Goal: Navigation & Orientation: Find specific page/section

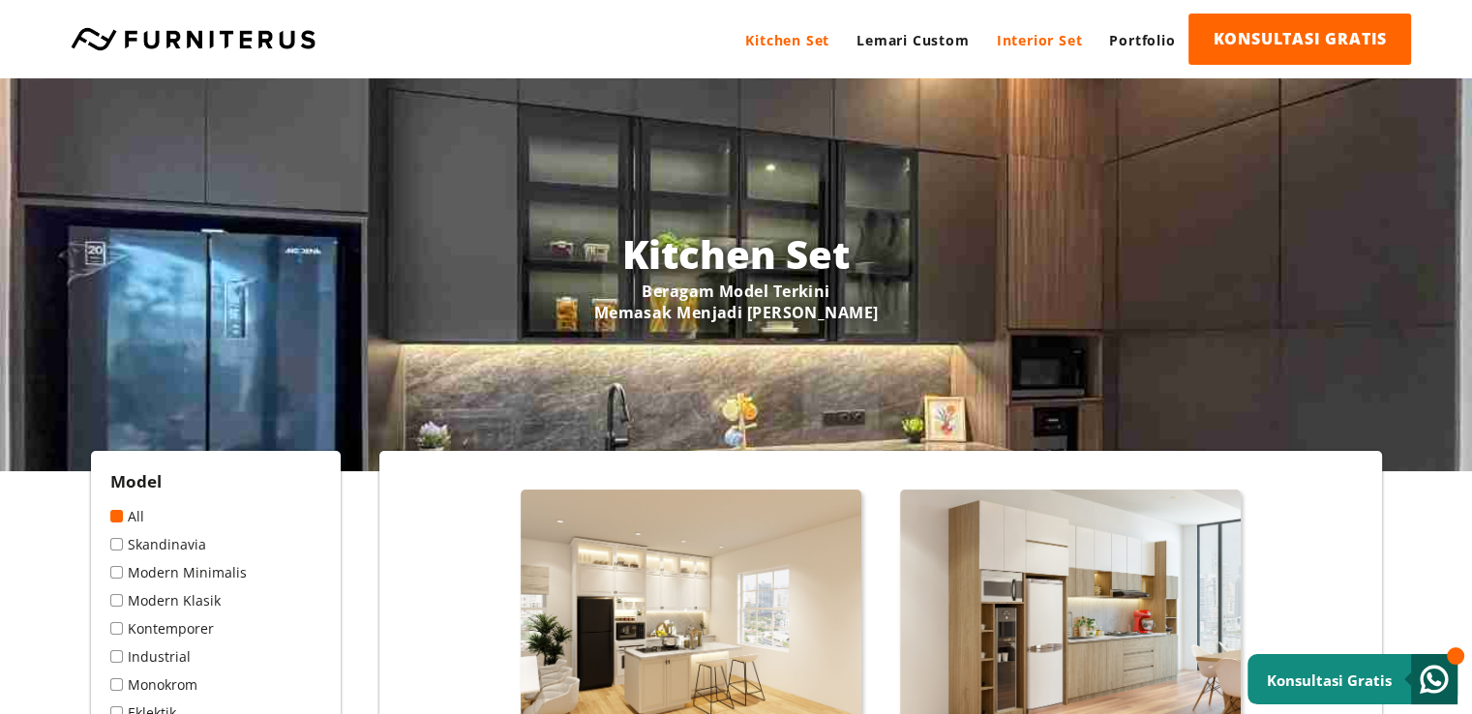
click at [1014, 39] on link "Interior Set" at bounding box center [1039, 40] width 113 height 53
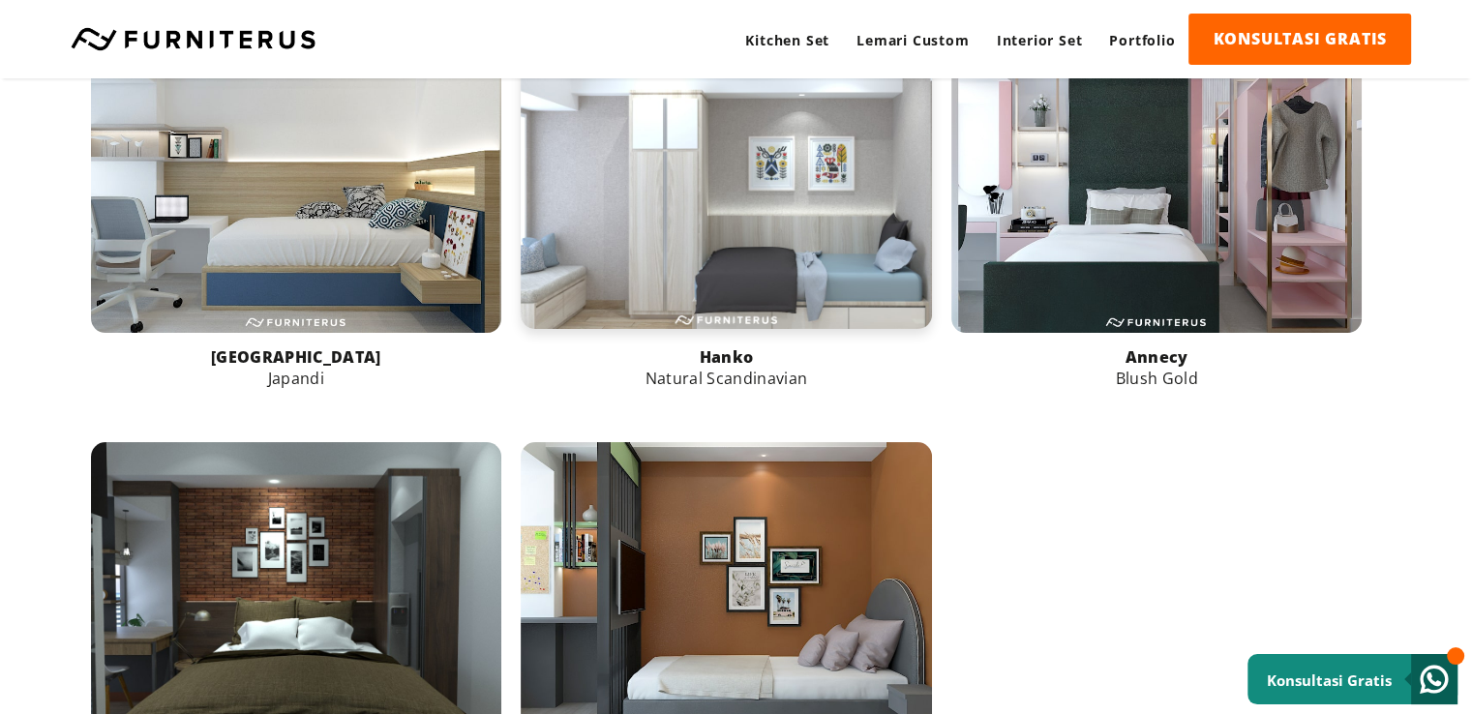
scroll to position [1065, 0]
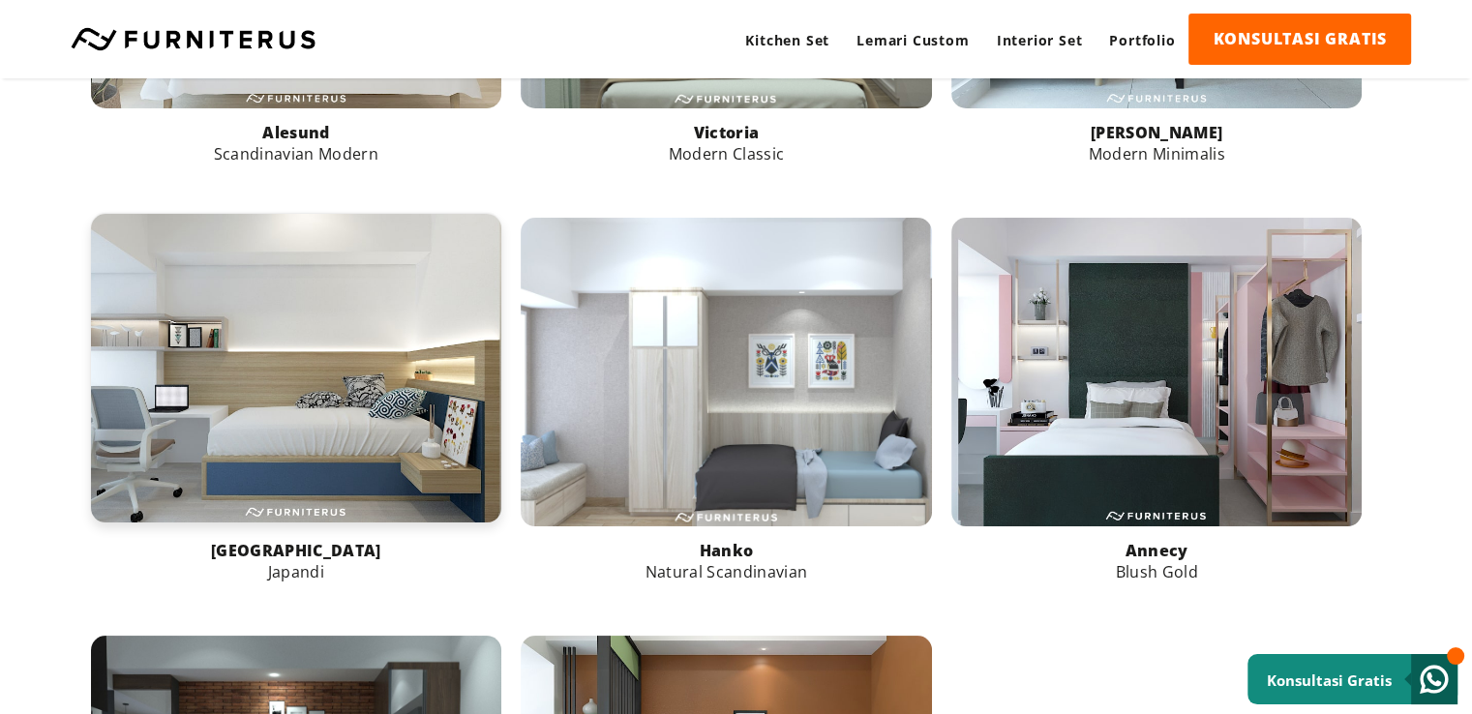
click at [327, 351] on link at bounding box center [296, 368] width 411 height 308
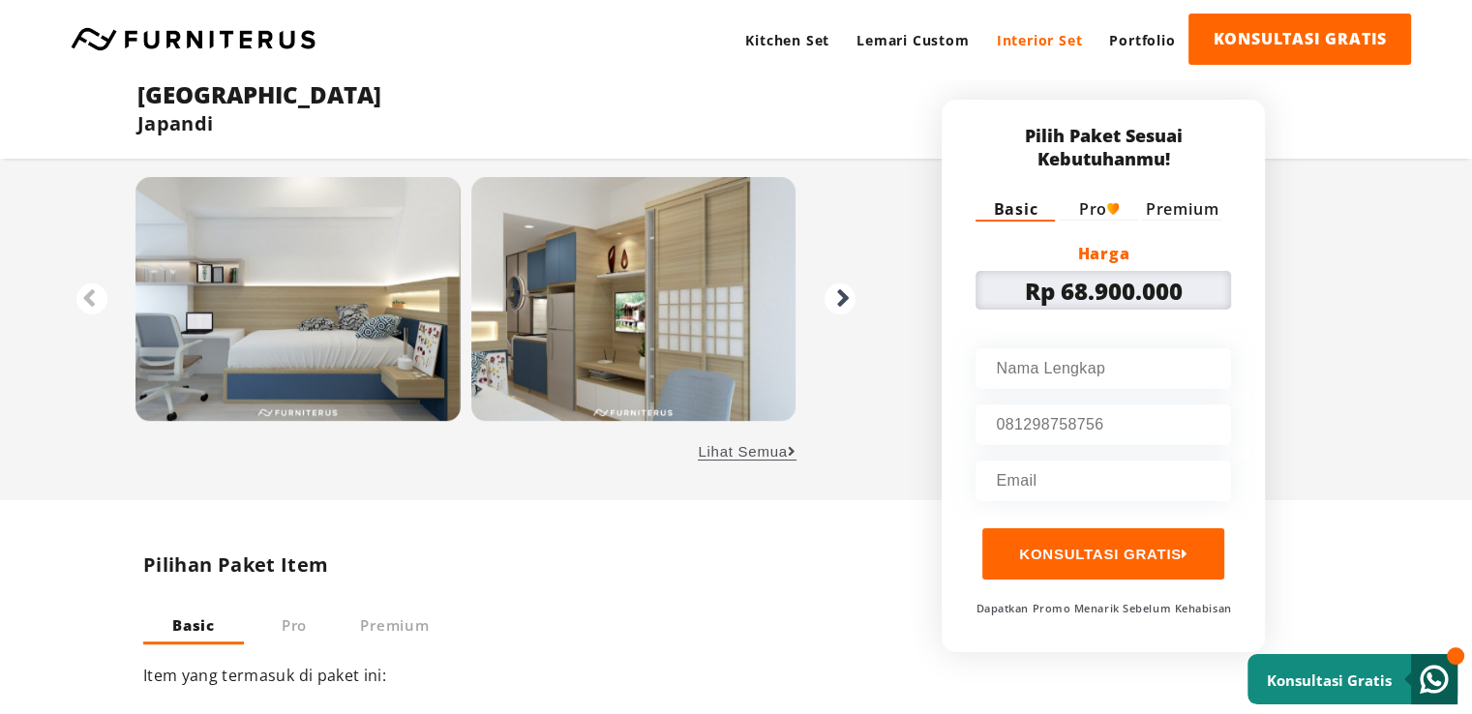
scroll to position [871, 0]
